Goal: Navigation & Orientation: Find specific page/section

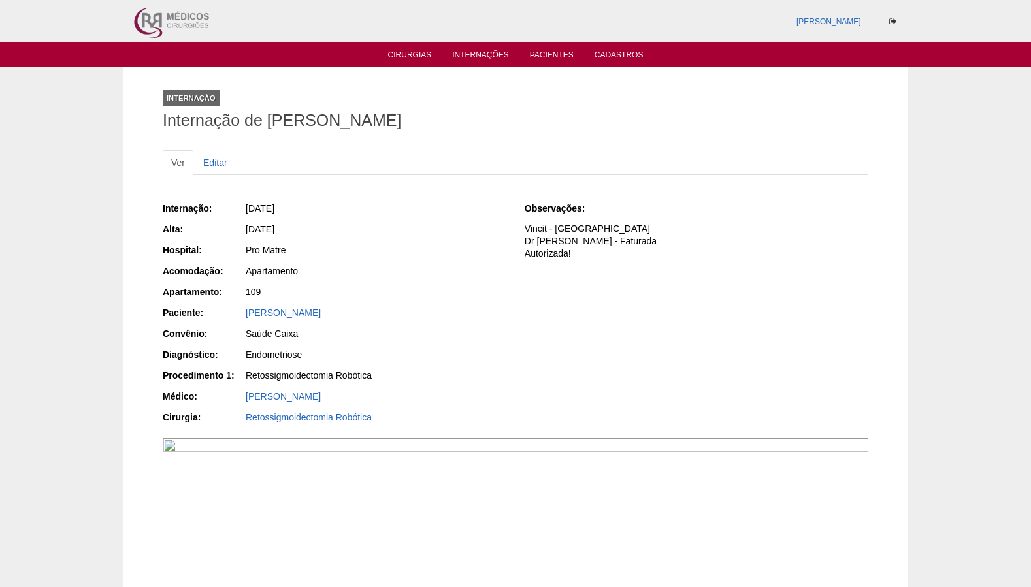
scroll to position [1893, 0]
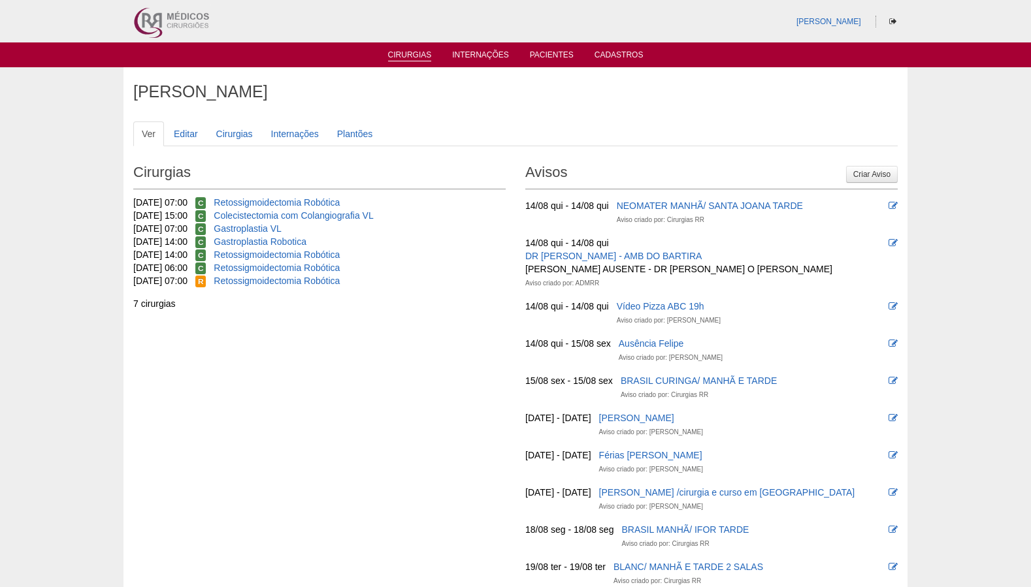
click at [418, 57] on link "Cirurgias" at bounding box center [410, 55] width 44 height 11
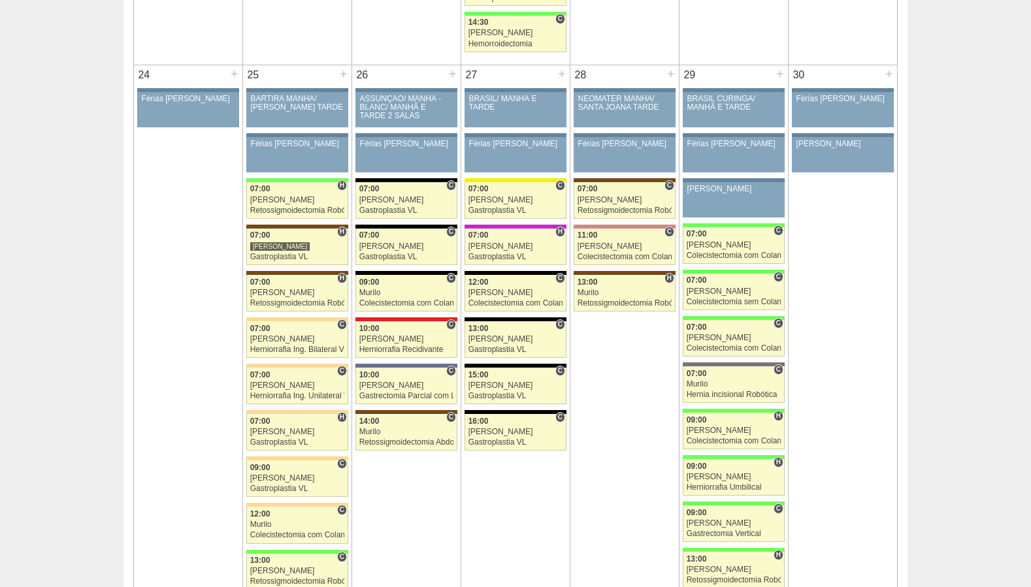
scroll to position [2879, 0]
